Goal: Task Accomplishment & Management: Complete application form

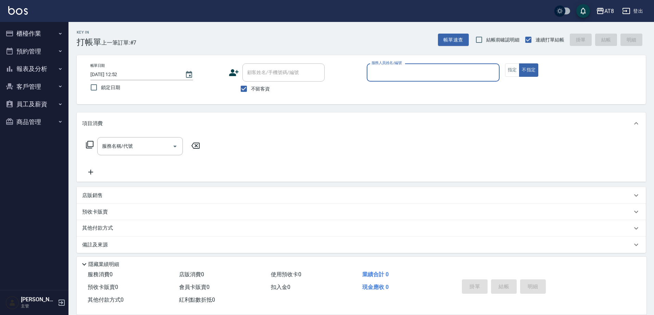
click at [38, 66] on button "報表及分析" at bounding box center [34, 69] width 63 height 18
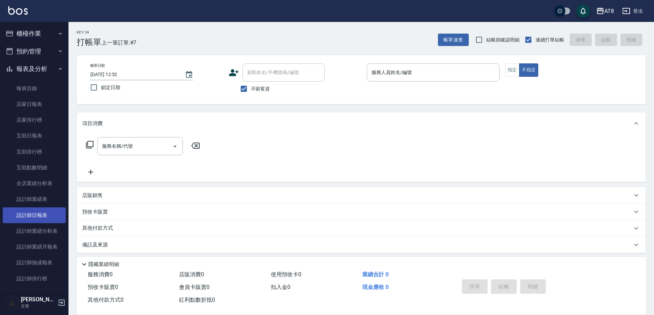
click at [48, 215] on link "設計師日報表" at bounding box center [34, 215] width 63 height 16
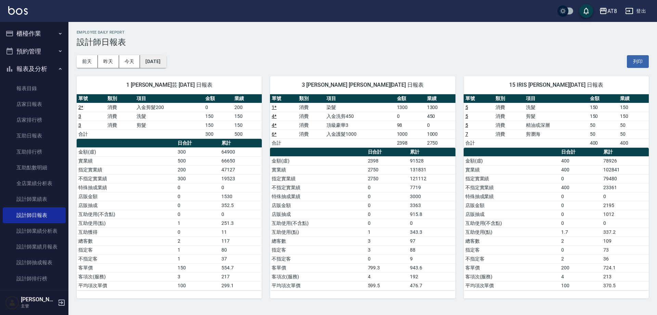
click at [163, 60] on button "[DATE]" at bounding box center [153, 61] width 26 height 13
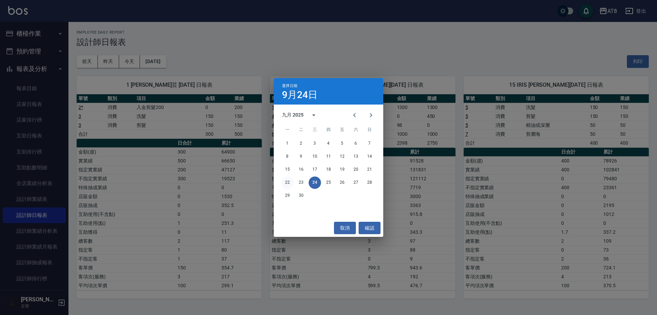
click at [285, 182] on button "22" at bounding box center [287, 182] width 12 height 12
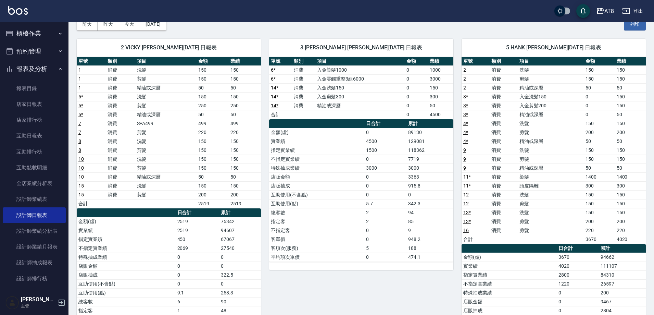
scroll to position [25, 0]
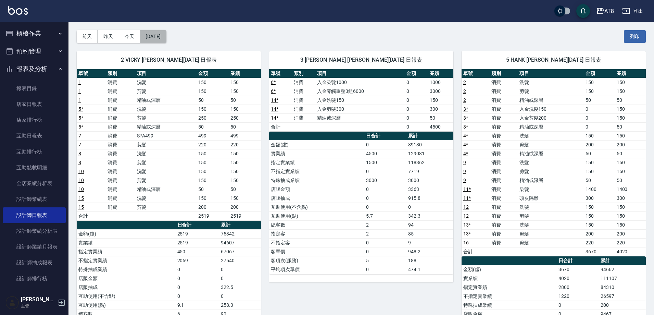
click at [165, 38] on button "[DATE]" at bounding box center [153, 36] width 26 height 13
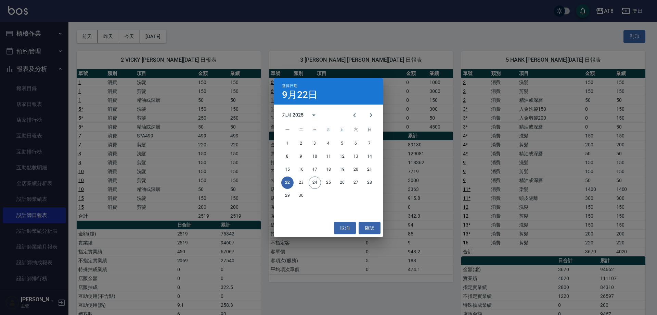
click at [344, 36] on div "選擇日期 [DATE] 九月 2025 一 二 三 四 五 六 日 1 2 3 4 5 6 7 8 9 10 11 12 13 14 15 16 17 18 …" at bounding box center [328, 157] width 657 height 315
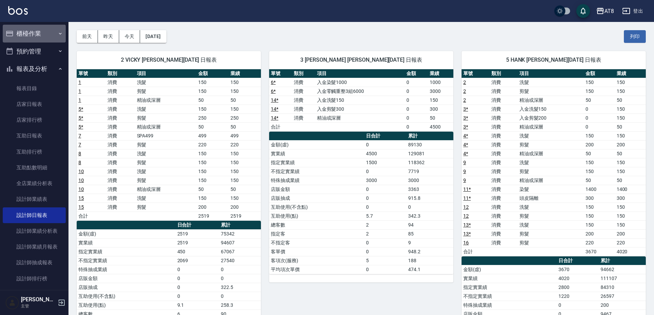
click at [58, 33] on icon "button" at bounding box center [60, 33] width 5 height 5
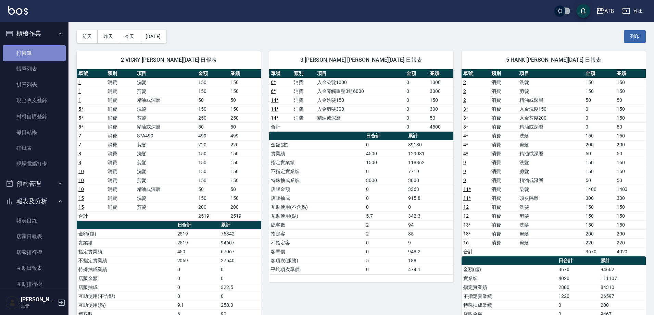
click at [51, 54] on link "打帳單" at bounding box center [34, 53] width 63 height 16
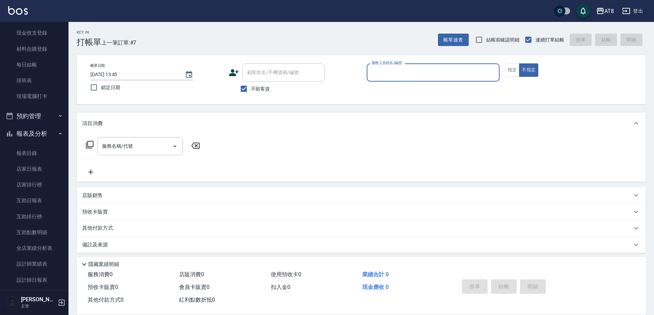
scroll to position [73, 0]
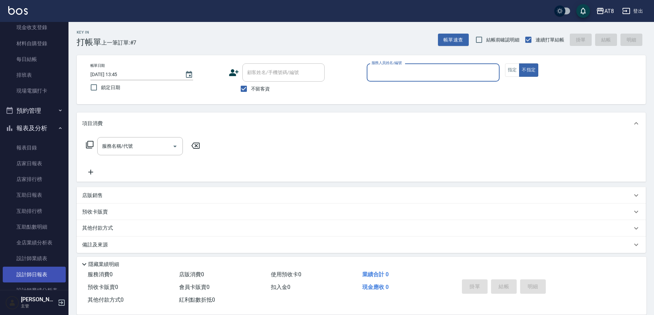
click at [43, 274] on link "設計師日報表" at bounding box center [34, 274] width 63 height 16
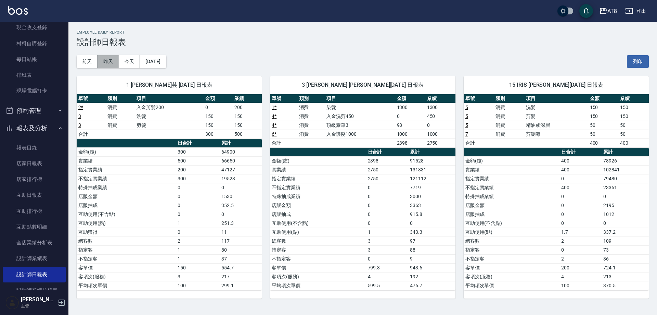
click at [106, 62] on button "昨天" at bounding box center [108, 61] width 21 height 13
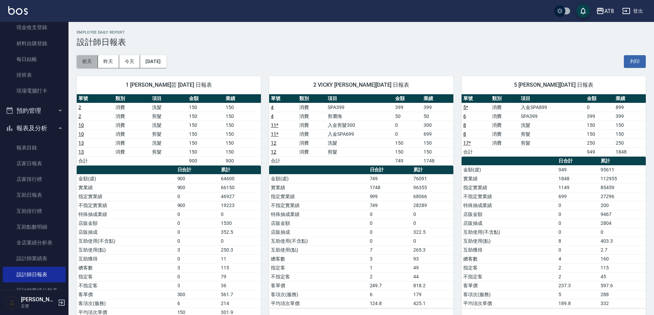
click at [95, 62] on button "前天" at bounding box center [87, 61] width 21 height 13
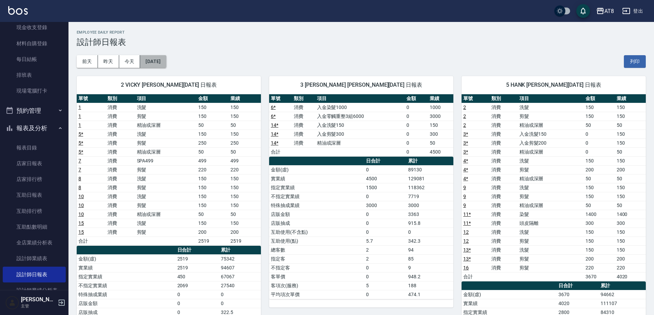
click at [163, 64] on button "[DATE]" at bounding box center [153, 61] width 26 height 13
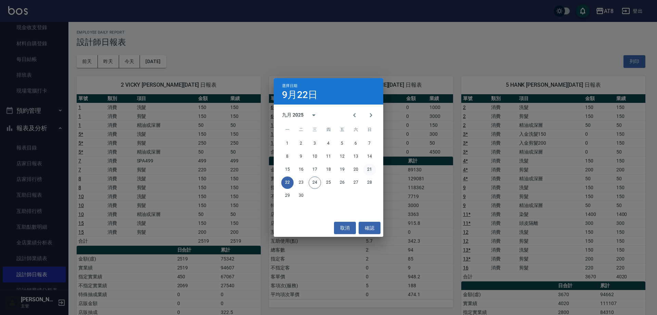
click at [371, 173] on button "21" at bounding box center [370, 169] width 12 height 12
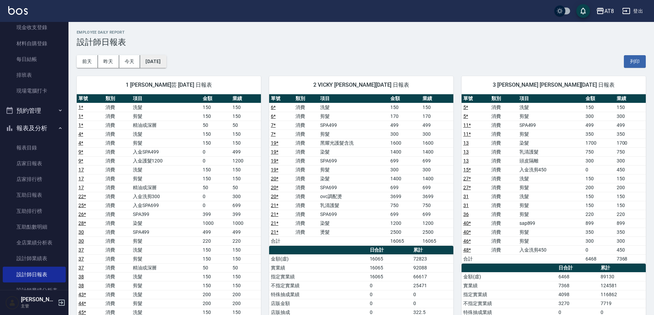
click at [159, 59] on button "[DATE]" at bounding box center [153, 61] width 26 height 13
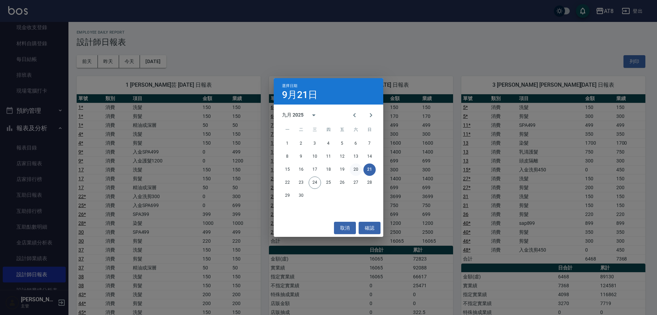
click at [355, 169] on button "20" at bounding box center [356, 169] width 12 height 12
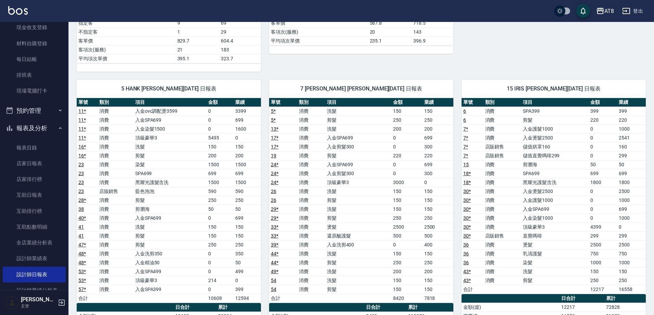
scroll to position [419, 0]
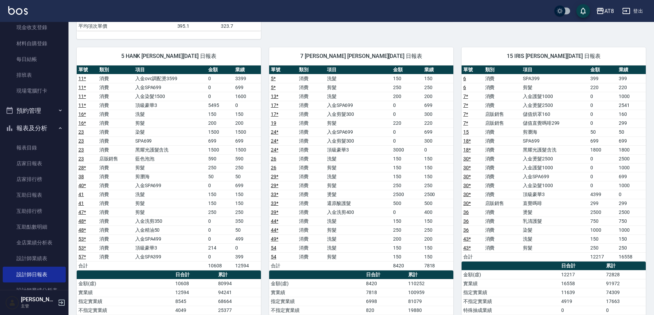
click at [13, 10] on img at bounding box center [18, 10] width 20 height 9
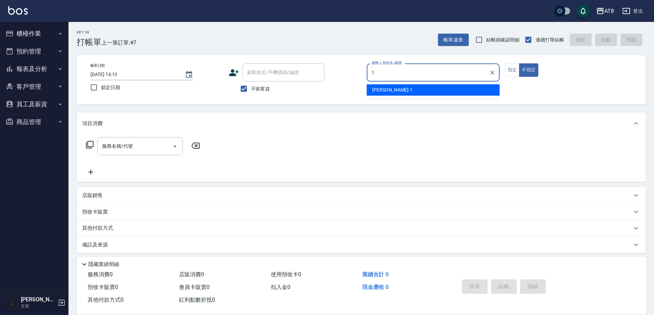
type input "YUKI-1"
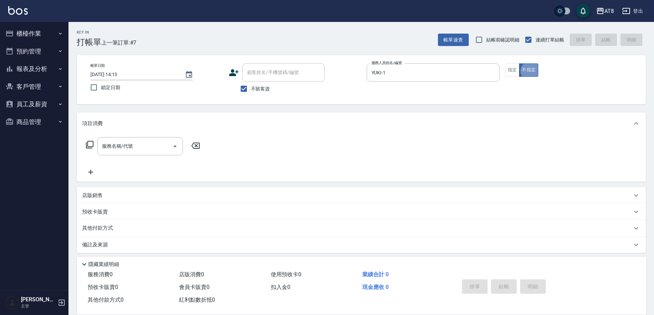
type button "false"
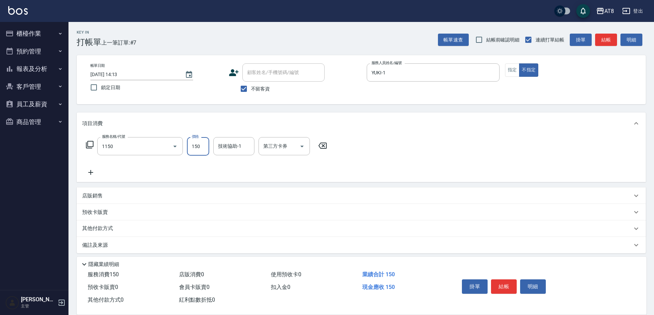
type input "洗髮(1150)"
type input "助理28-28"
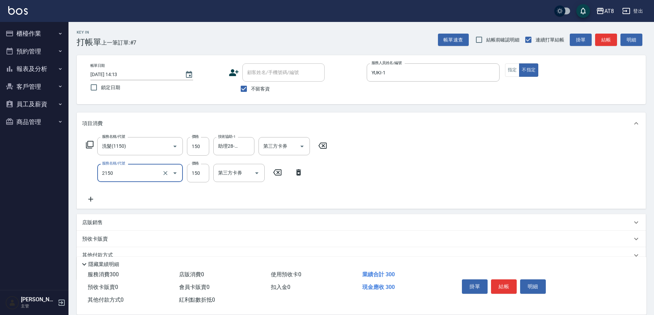
type input "剪髮(2150)"
click at [506, 279] on button "結帳" at bounding box center [504, 286] width 26 height 14
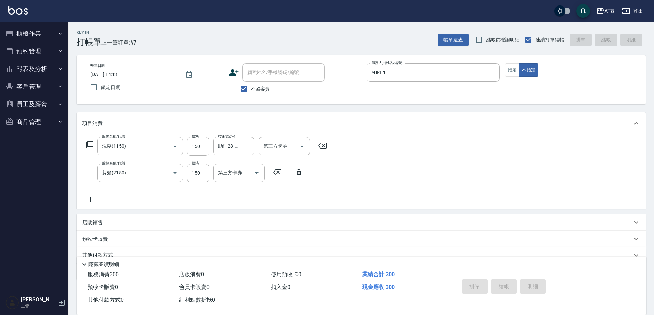
type input "[DATE] 14:39"
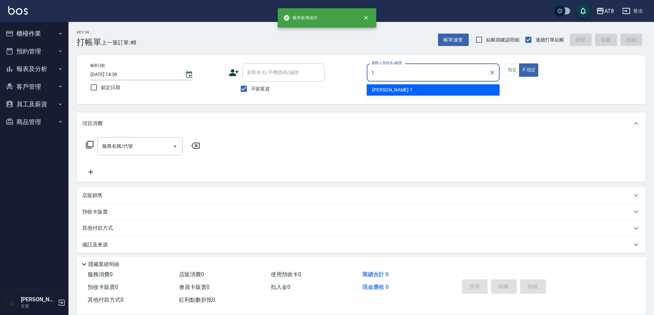
type input "YUKI-1"
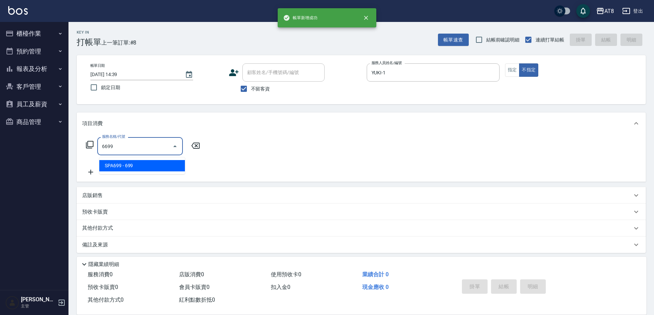
type input "SPA699(6699)"
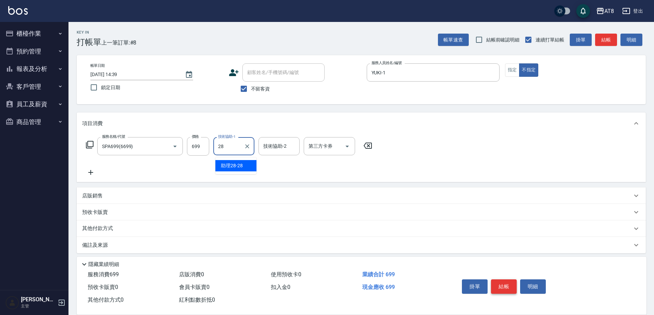
type input "助理28-28"
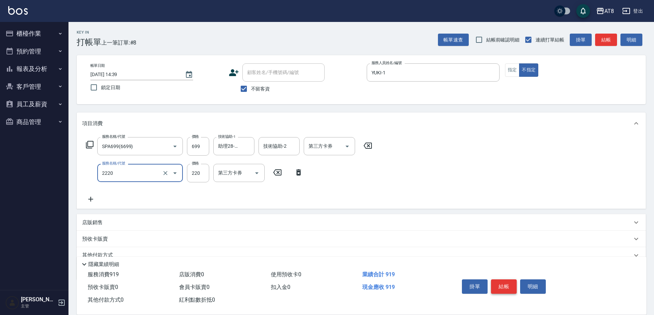
type input "剪髮(2220)"
click at [506, 279] on button "結帳" at bounding box center [504, 286] width 26 height 14
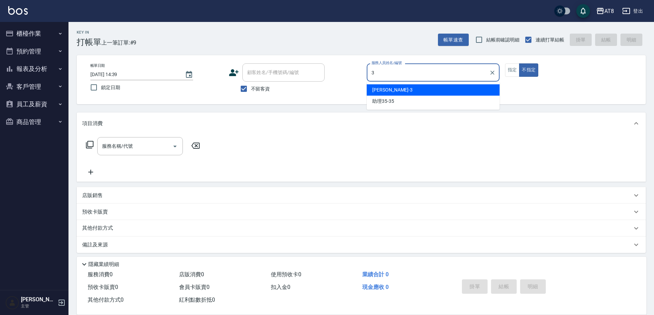
type input "[PERSON_NAME]-3"
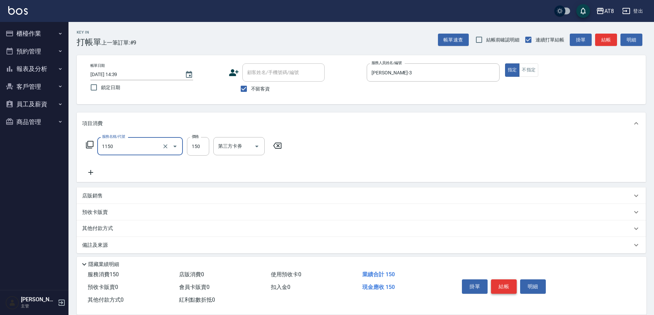
type input "洗髮(1150)"
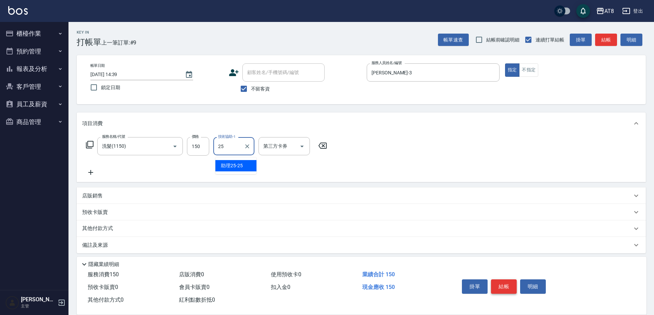
type input "助理25-25"
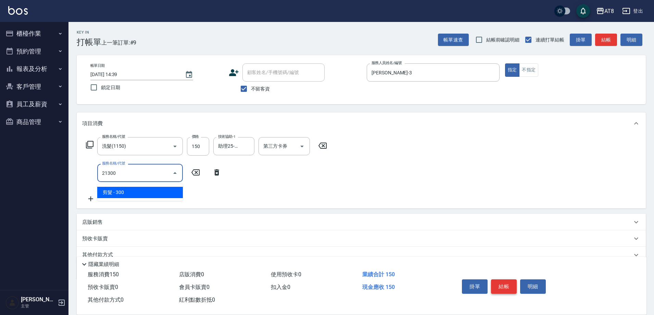
type input "剪髮(21300)"
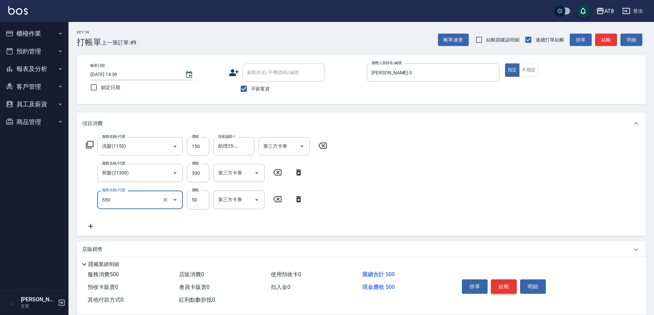
type input "精油或深層(550)"
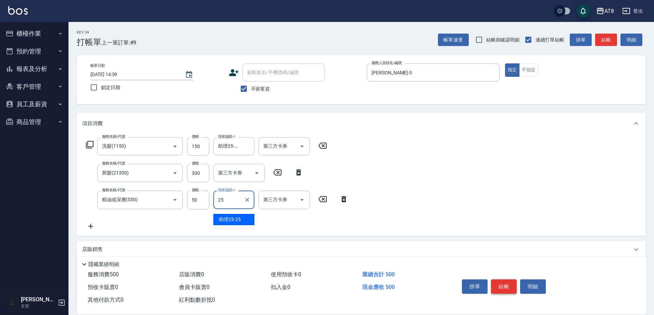
type input "助理25-25"
click at [506, 279] on button "結帳" at bounding box center [504, 286] width 26 height 14
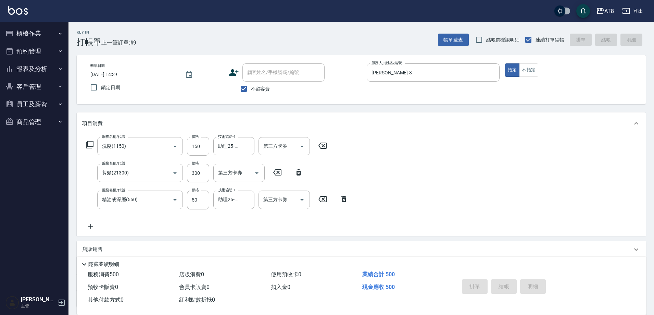
type input "[DATE] 14:40"
